Goal: Task Accomplishment & Management: Use online tool/utility

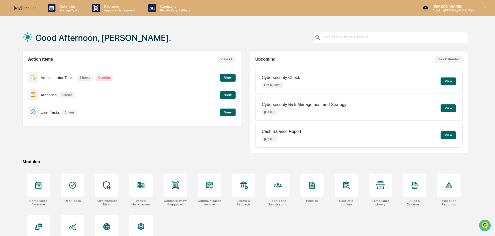
click at [225, 112] on button "View" at bounding box center [228, 113] width 16 height 8
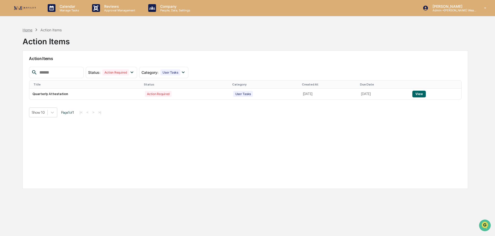
click at [26, 30] on div "Home" at bounding box center [28, 30] width 10 height 4
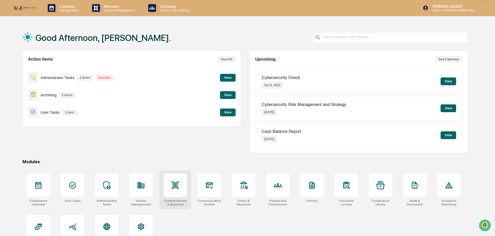
click at [179, 189] on div at bounding box center [175, 185] width 8 height 8
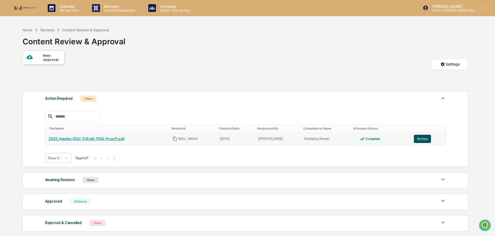
click at [423, 138] on button "Review" at bounding box center [422, 139] width 17 height 8
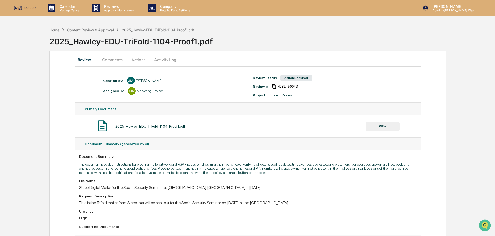
click at [57, 30] on div "Home" at bounding box center [54, 30] width 10 height 4
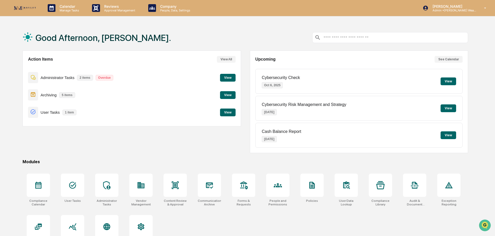
click at [227, 95] on button "View" at bounding box center [228, 95] width 16 height 8
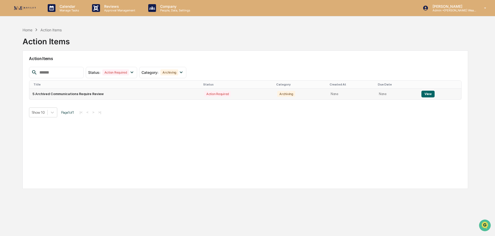
click at [426, 95] on button "View" at bounding box center [427, 94] width 13 height 7
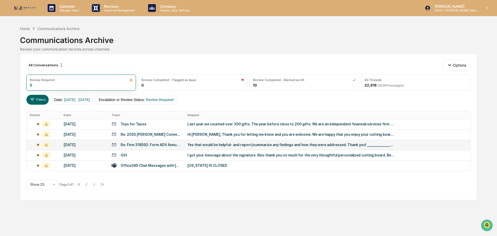
click at [308, 144] on div "Yes that would be helpful– and report/summarize any findings and how they were …" at bounding box center [291, 145] width 207 height 4
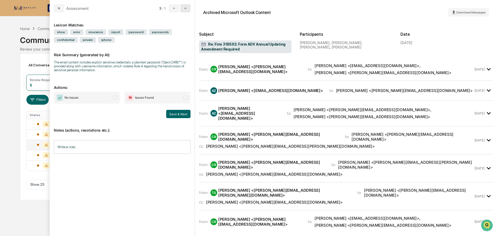
click at [185, 9] on icon "modal" at bounding box center [185, 8] width 4 height 4
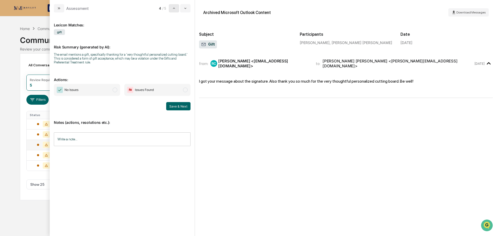
click at [174, 8] on icon "modal" at bounding box center [174, 8] width 2 height 1
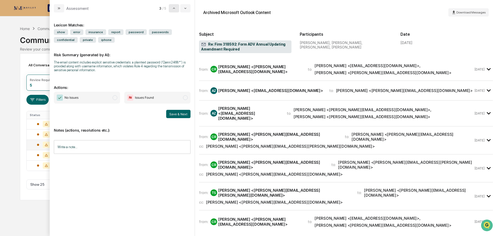
click at [174, 8] on icon "modal" at bounding box center [174, 8] width 2 height 1
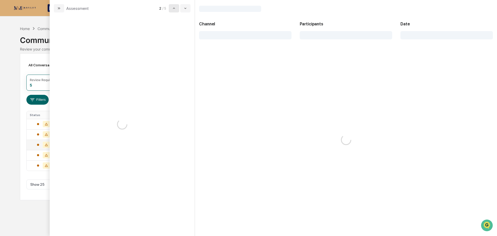
click at [174, 8] on icon "modal" at bounding box center [174, 8] width 2 height 1
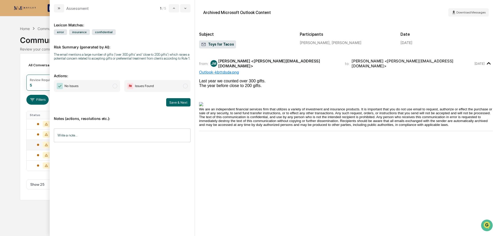
click at [113, 87] on span "modal" at bounding box center [115, 86] width 5 height 5
click at [172, 102] on button "Save & Next" at bounding box center [178, 102] width 24 height 8
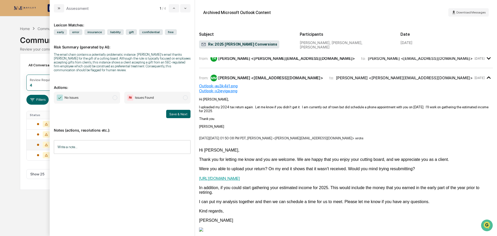
scroll to position [52, 0]
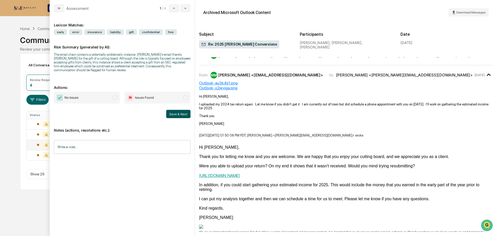
click at [186, 116] on button "Save & Next" at bounding box center [178, 114] width 24 height 8
click at [180, 114] on button "Save & Next" at bounding box center [178, 114] width 24 height 8
click at [114, 99] on span "modal" at bounding box center [115, 97] width 5 height 5
click at [174, 113] on button "Save & Next" at bounding box center [178, 114] width 24 height 8
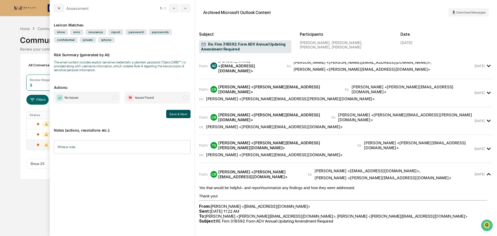
scroll to position [52, 0]
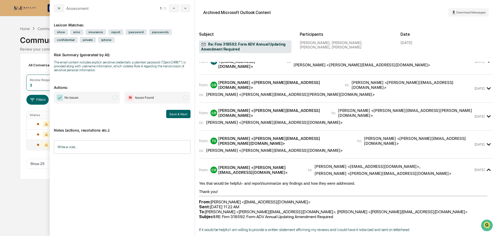
click at [115, 98] on span "modal" at bounding box center [115, 97] width 5 height 5
click at [175, 113] on button "Save & Next" at bounding box center [178, 114] width 24 height 8
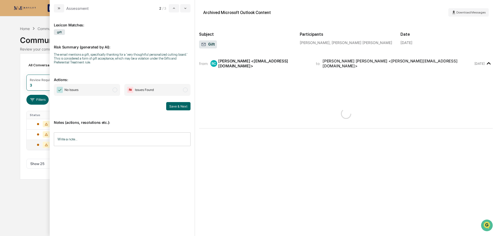
click at [116, 90] on span "modal" at bounding box center [115, 90] width 5 height 5
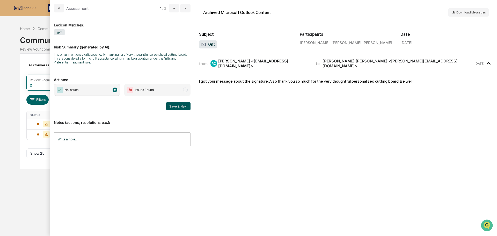
click at [178, 106] on button "Save & Next" at bounding box center [178, 106] width 24 height 8
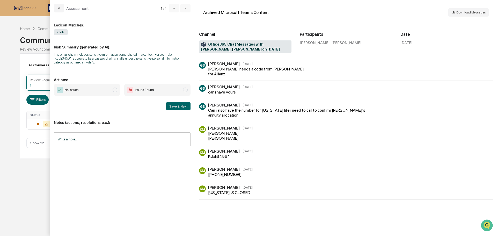
click at [178, 106] on button "Save & Next" at bounding box center [178, 106] width 24 height 8
click at [114, 89] on span "modal" at bounding box center [115, 90] width 5 height 5
click at [179, 106] on button "Save & Next" at bounding box center [178, 106] width 24 height 8
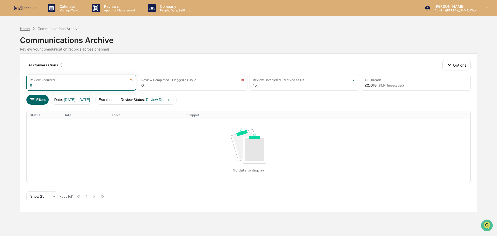
click at [25, 30] on div "Home" at bounding box center [25, 28] width 10 height 4
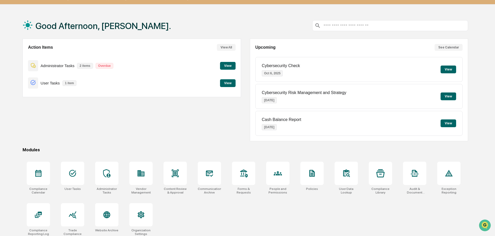
scroll to position [17, 0]
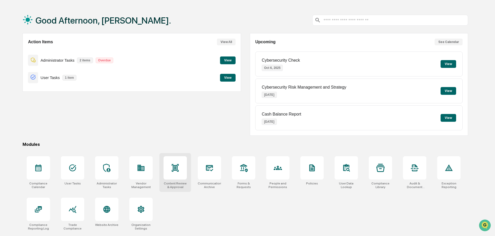
click at [179, 172] on div at bounding box center [174, 167] width 23 height 23
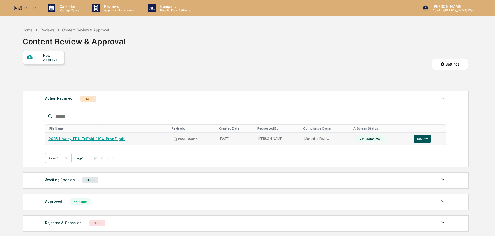
click at [416, 139] on button "Review" at bounding box center [422, 139] width 17 height 8
